Goal: Navigation & Orientation: Find specific page/section

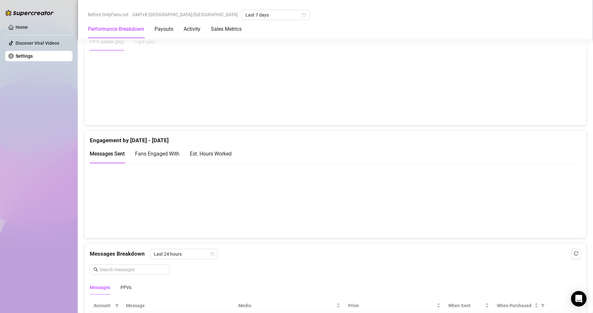
scroll to position [349, 0]
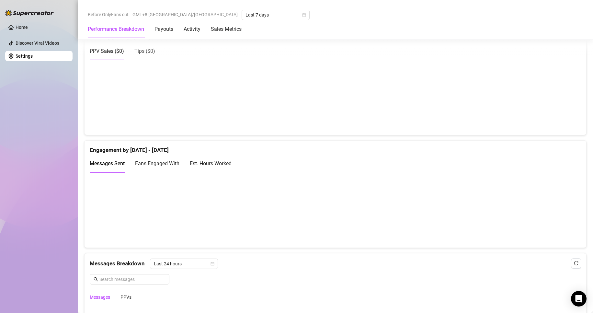
click at [33, 58] on link "Settings" at bounding box center [24, 55] width 17 height 5
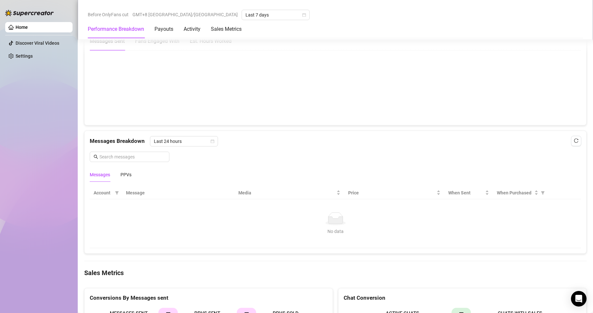
scroll to position [455, 0]
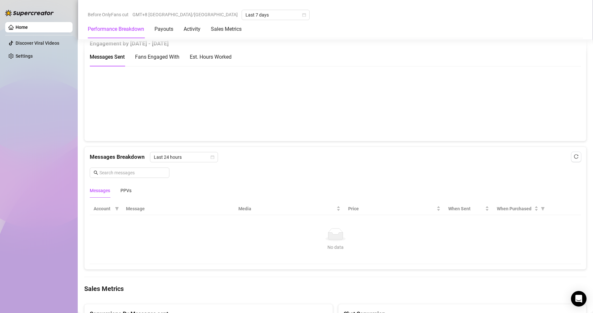
click at [119, 188] on div "Messages PPVs" at bounding box center [111, 190] width 42 height 15
click at [123, 189] on div "PPVs" at bounding box center [125, 190] width 11 height 7
click at [105, 192] on div "Messages" at bounding box center [100, 190] width 20 height 7
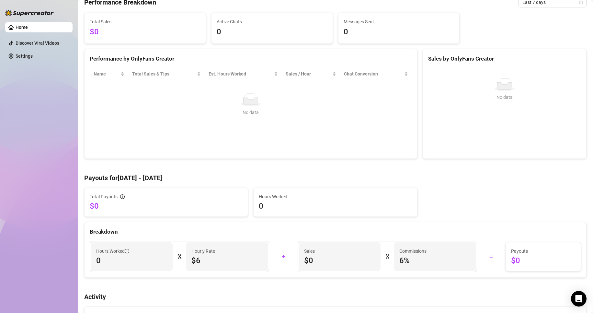
scroll to position [59, 0]
